Goal: Register for event/course

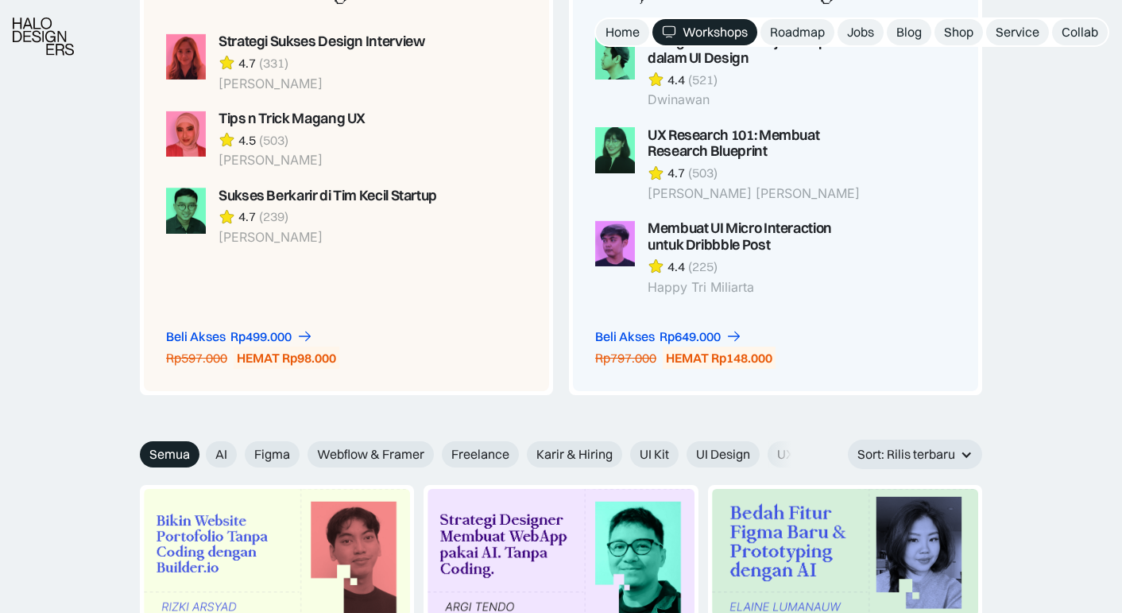
scroll to position [1444, 0]
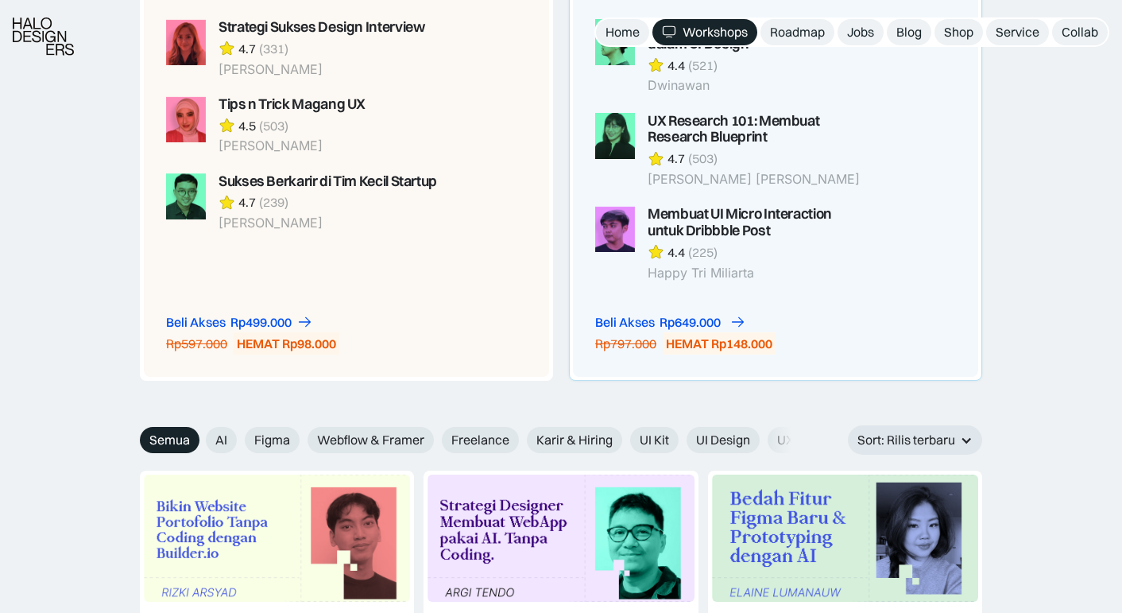
click at [707, 315] on div "Rp649.000" at bounding box center [690, 322] width 61 height 17
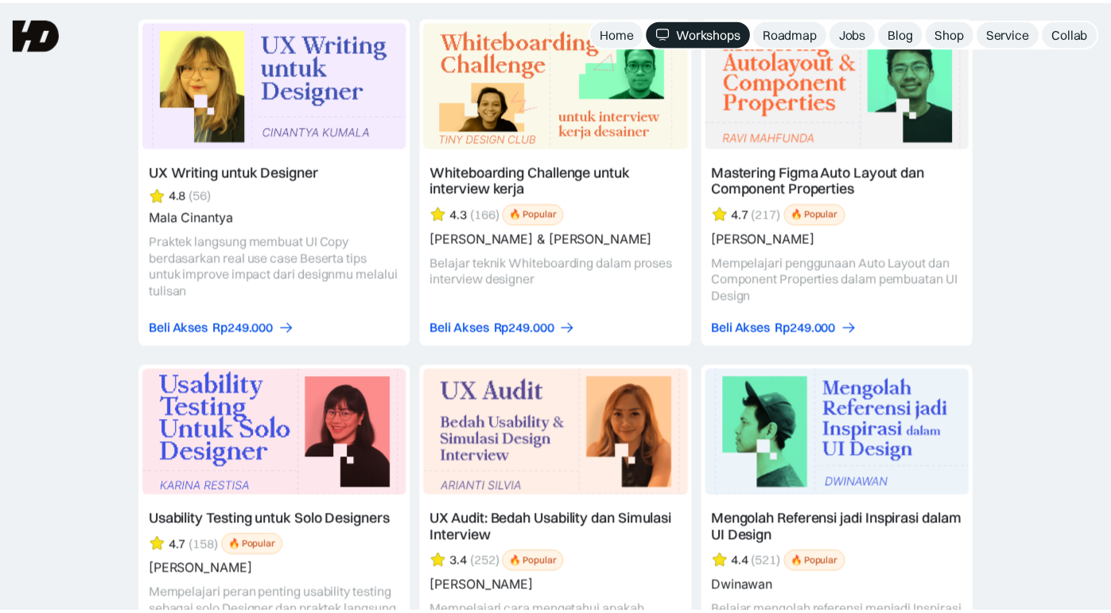
scroll to position [5424, 0]
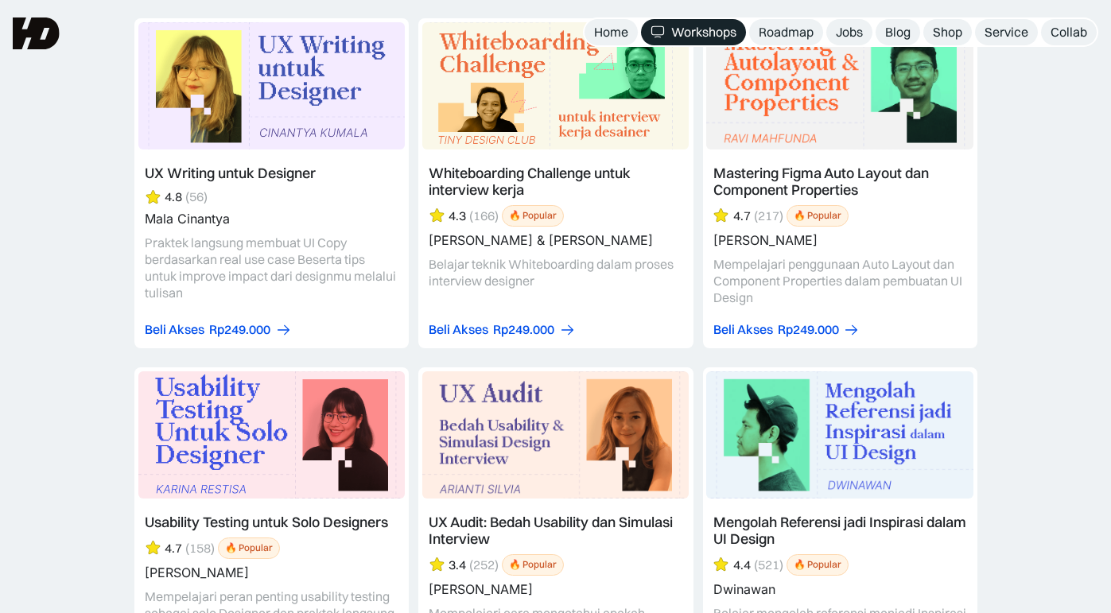
click at [815, 562] on link at bounding box center [839, 540] width 274 height 347
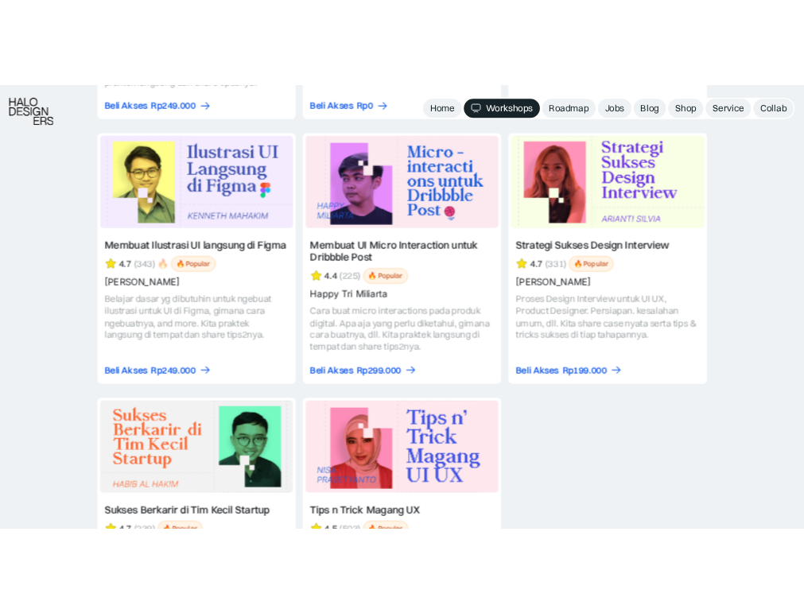
scroll to position [6464, 0]
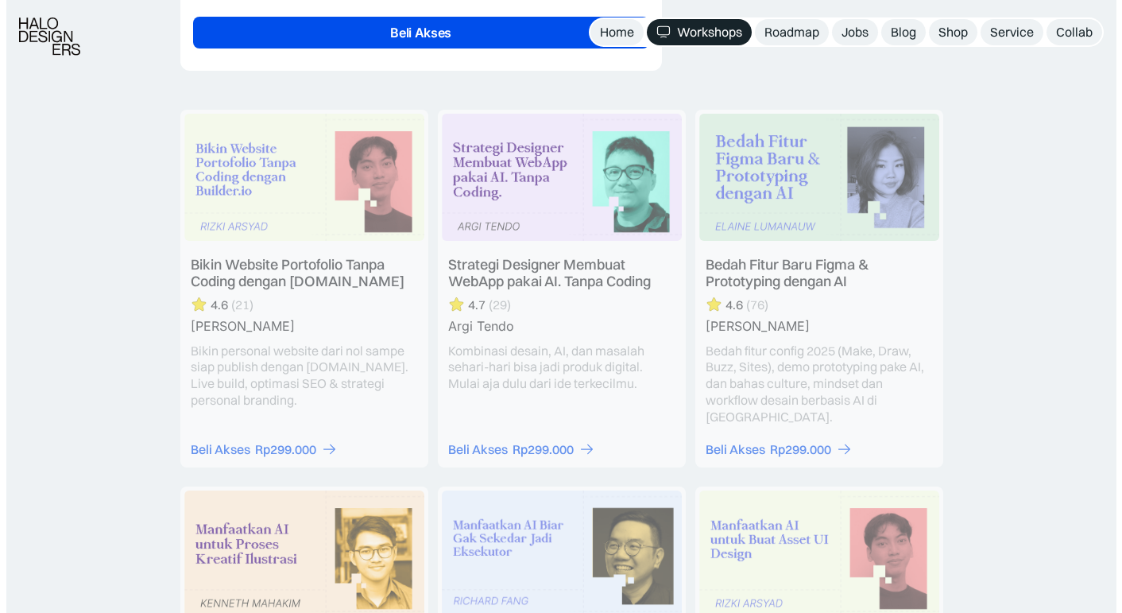
scroll to position [4157, 0]
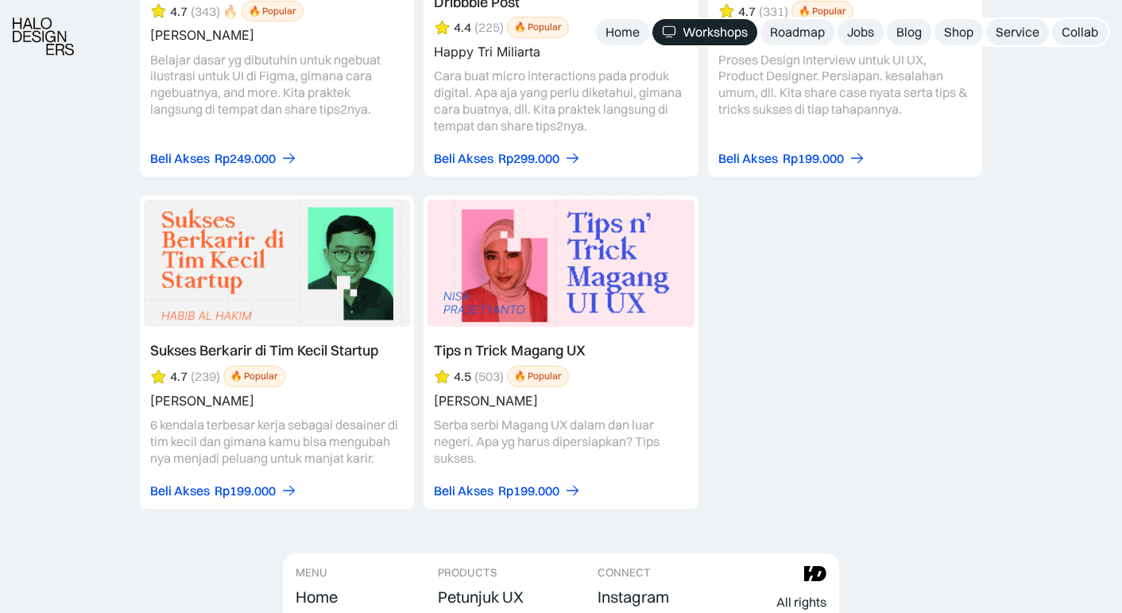
scroll to position [6942, 0]
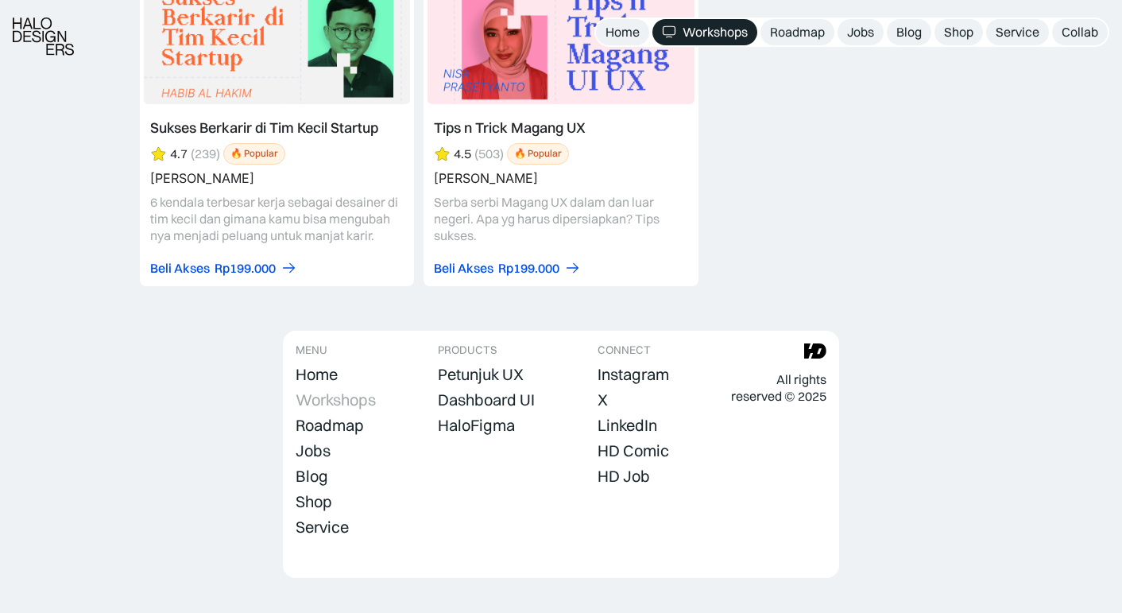
click at [344, 390] on div "Workshops" at bounding box center [336, 399] width 80 height 19
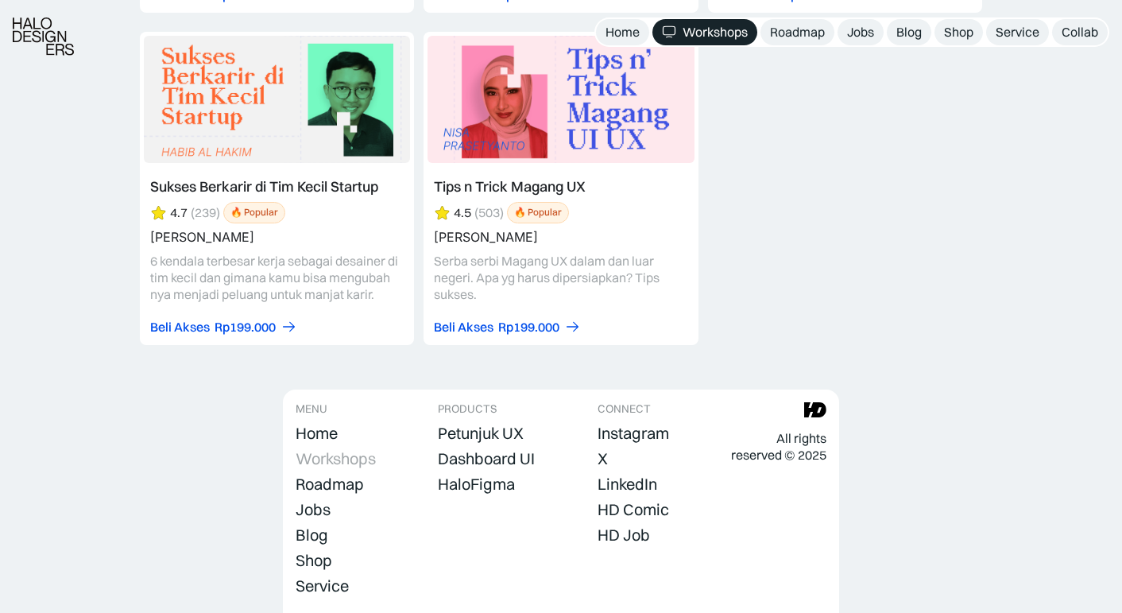
scroll to position [6880, 0]
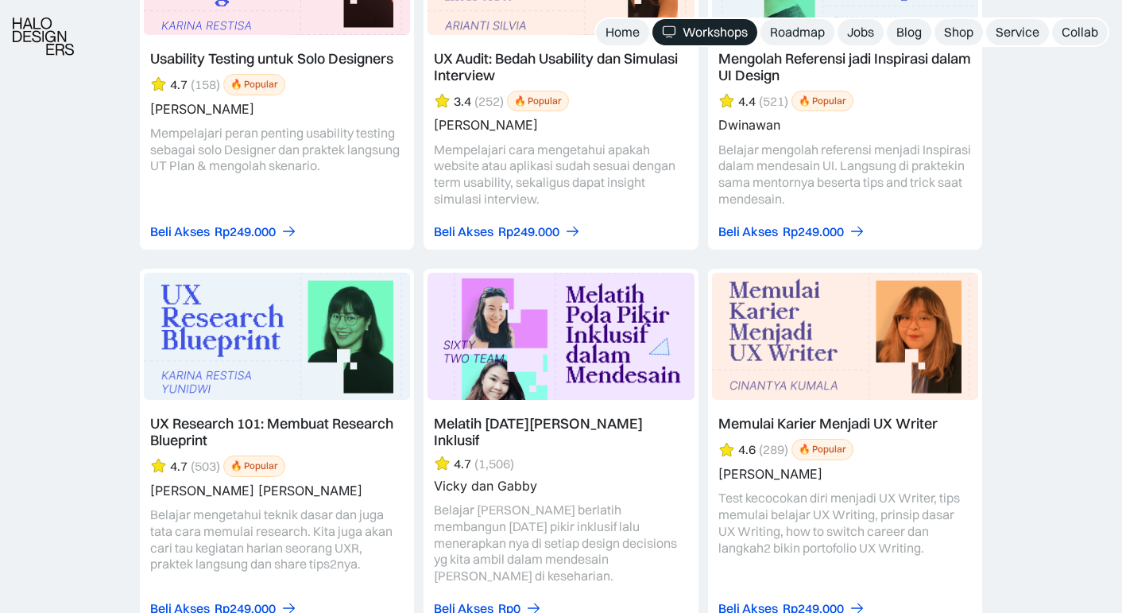
scroll to position [5960, 0]
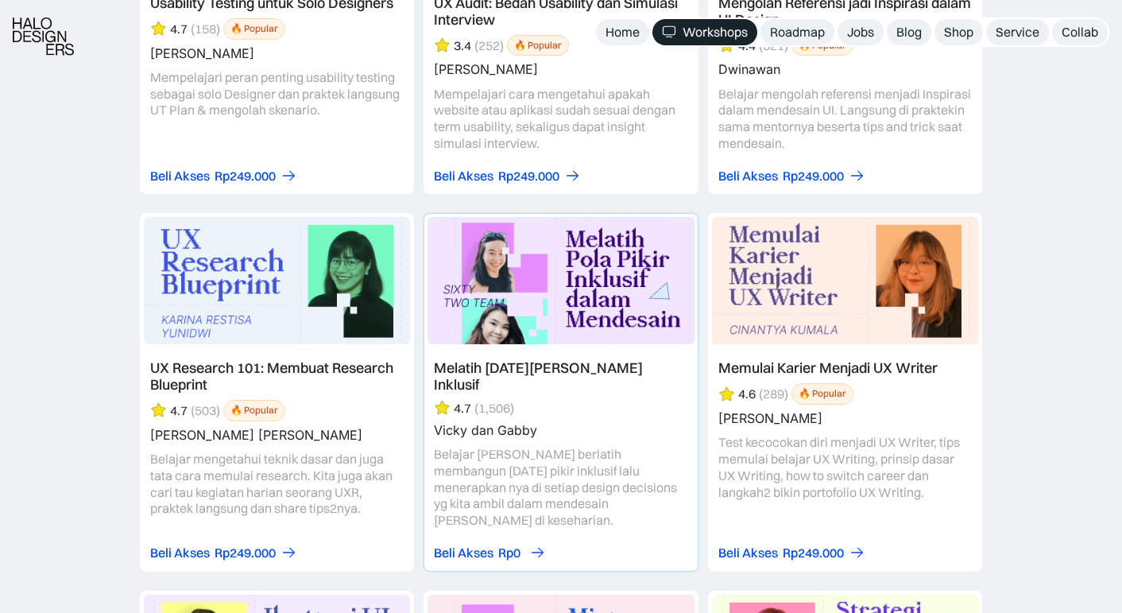
click at [480, 545] on div "Beli Akses" at bounding box center [464, 553] width 60 height 17
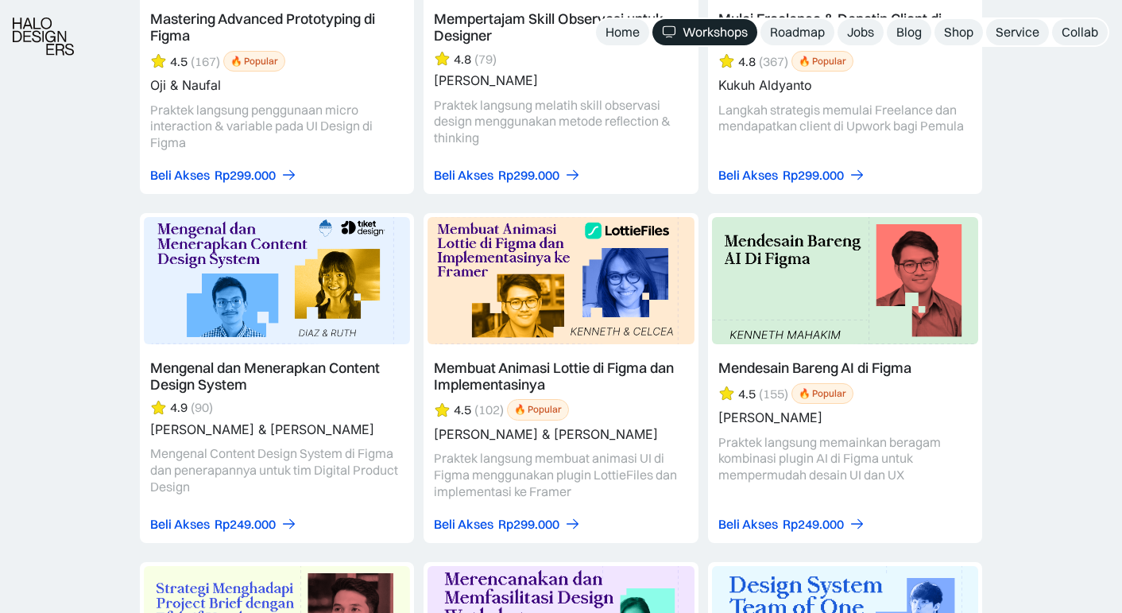
scroll to position [4584, 0]
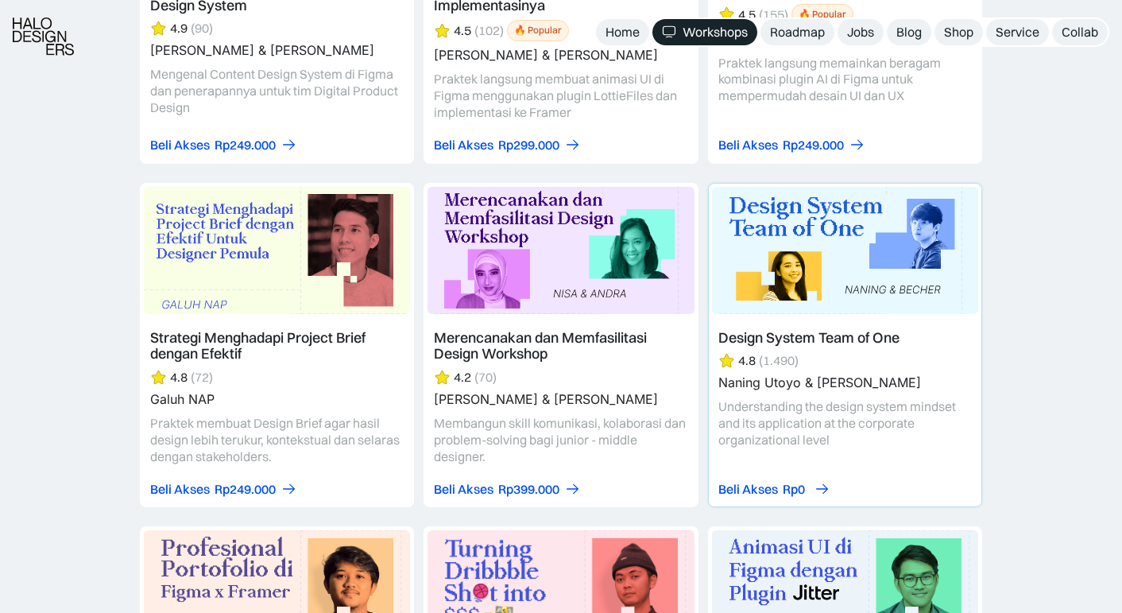
click at [800, 481] on div "Rp0" at bounding box center [794, 489] width 22 height 17
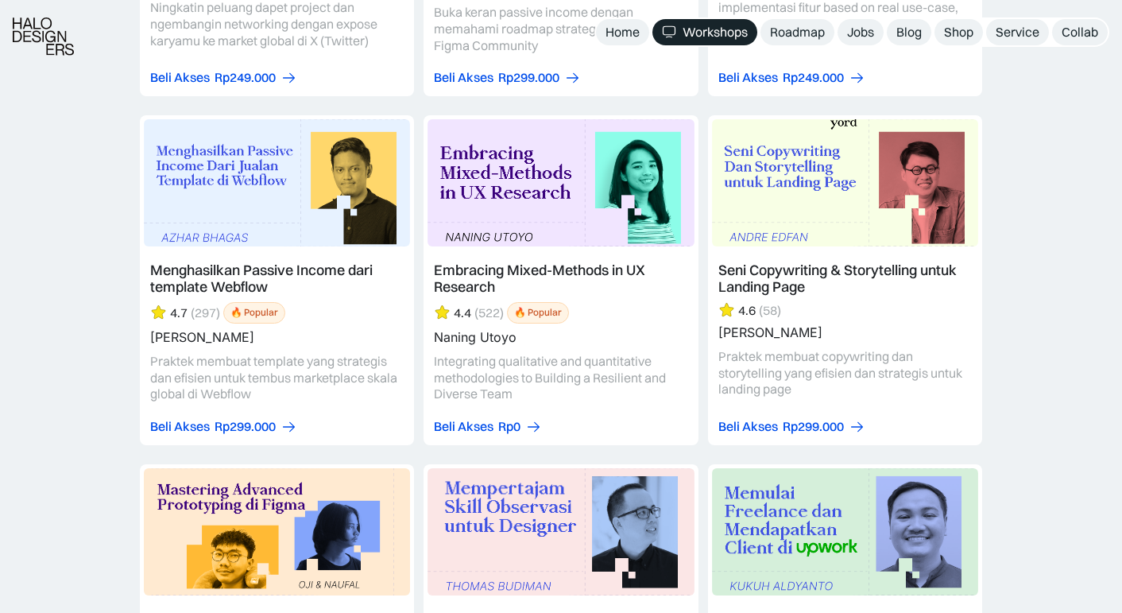
scroll to position [3693, 0]
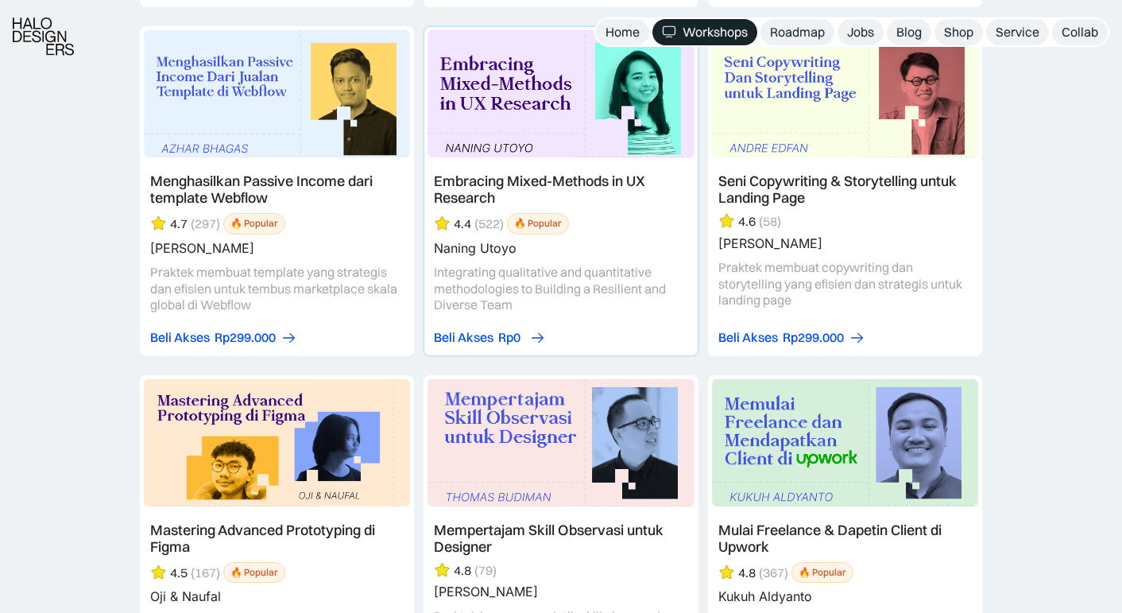
click at [501, 329] on div "Rp0" at bounding box center [509, 337] width 22 height 17
click at [481, 329] on div "Beli Akses" at bounding box center [464, 337] width 60 height 17
